Goal: Download file/media

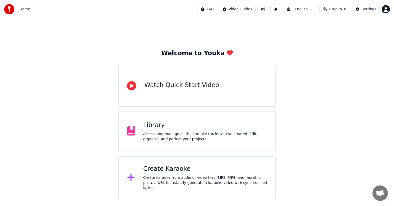
click at [175, 133] on div "Access and manage all the karaoke tracks you’ve created. Edit, organize, and pe…" at bounding box center [205, 136] width 124 height 10
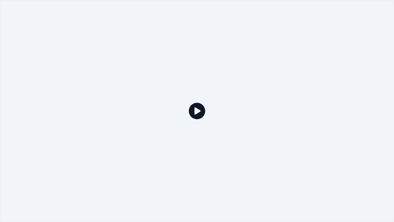
click at [198, 112] on icon at bounding box center [197, 111] width 16 height 16
click at [270, 24] on div at bounding box center [197, 111] width 394 height 222
click at [244, 158] on div at bounding box center [197, 111] width 394 height 222
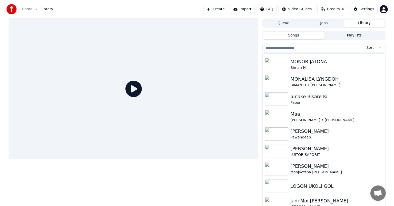
scroll to position [113, 0]
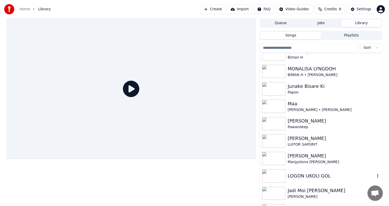
click at [299, 173] on div "LOGON UKOLI GOL" at bounding box center [331, 175] width 87 height 7
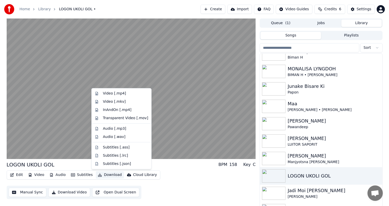
click at [99, 175] on button "Download" at bounding box center [110, 174] width 28 height 7
click at [116, 92] on div "Video [.mp4]" at bounding box center [114, 93] width 23 height 5
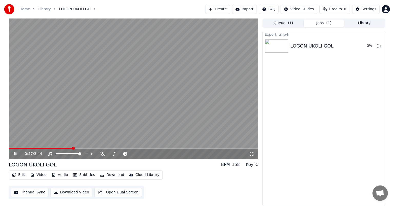
click at [14, 153] on icon at bounding box center [15, 153] width 3 height 3
click at [362, 45] on button "Show" at bounding box center [365, 45] width 18 height 9
